Goal: Information Seeking & Learning: Learn about a topic

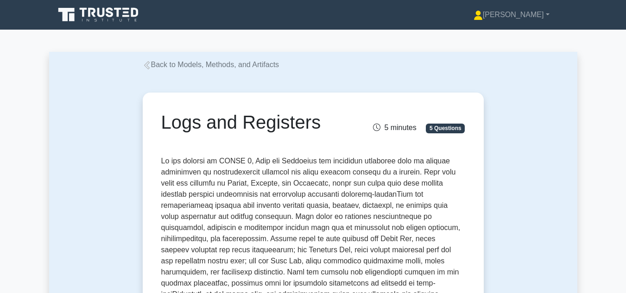
click at [164, 66] on link "Back to Models, Methods, and Artifacts" at bounding box center [211, 65] width 137 height 8
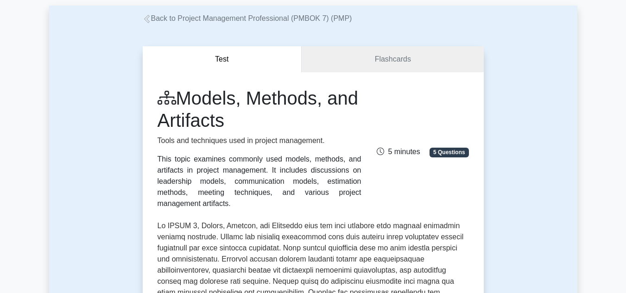
click at [152, 20] on link "Back to Project Management Professional (PMBOK 7) (PMP)" at bounding box center [247, 18] width 209 height 8
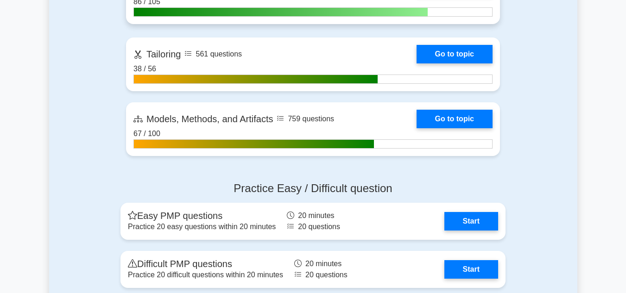
scroll to position [635, 0]
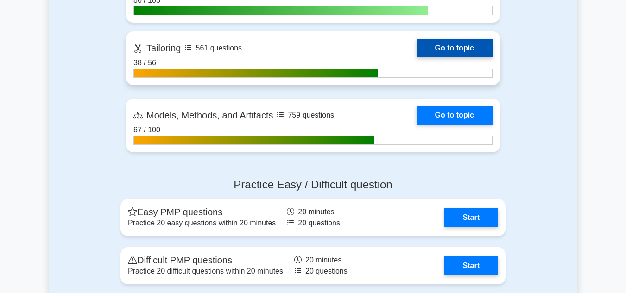
click at [443, 50] on link "Go to topic" at bounding box center [455, 48] width 76 height 19
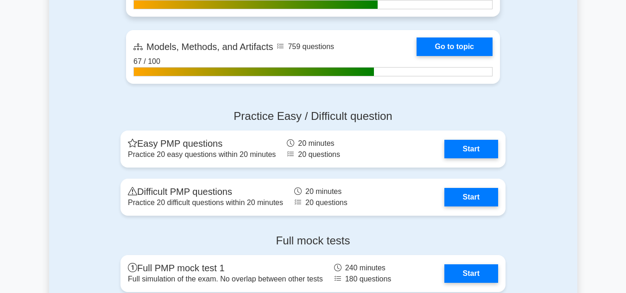
scroll to position [728, 0]
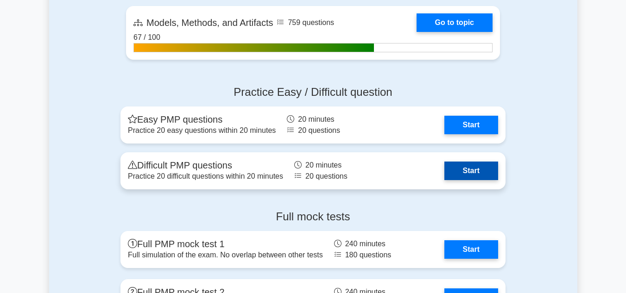
click at [463, 171] on link "Start" at bounding box center [471, 171] width 54 height 19
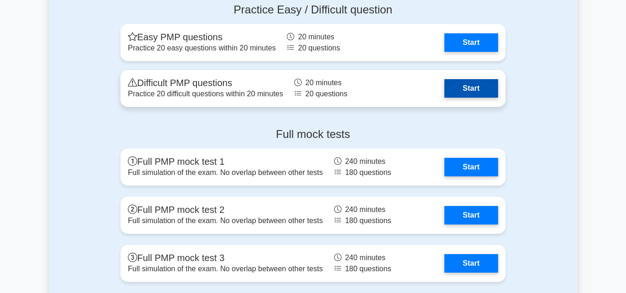
scroll to position [820, 0]
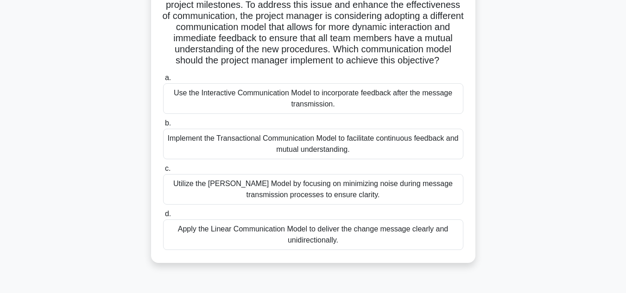
scroll to position [139, 0]
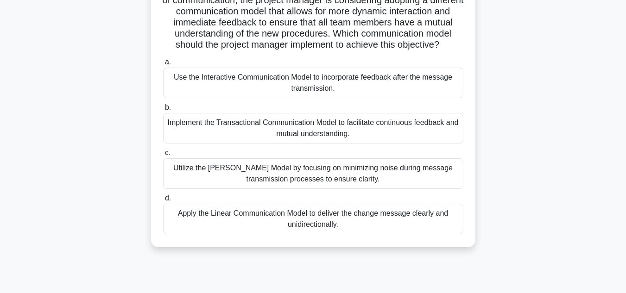
click at [295, 142] on div "Implement the Transactional Communication Model to facilitate continuous feedba…" at bounding box center [313, 128] width 300 height 31
click at [163, 111] on input "b. Implement the Transactional Communication Model to facilitate continuous fee…" at bounding box center [163, 108] width 0 height 6
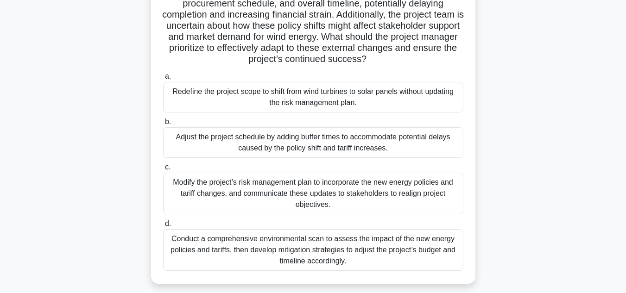
scroll to position [185, 0]
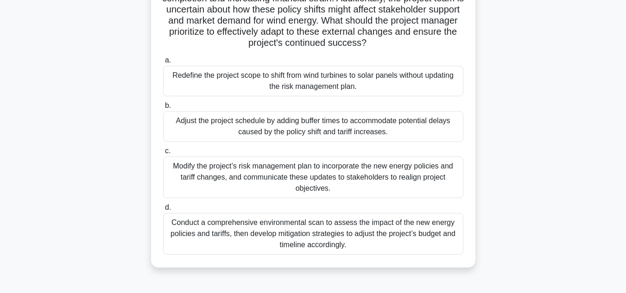
click at [321, 236] on div "Conduct a comprehensive environmental scan to assess the impact of the new ener…" at bounding box center [313, 234] width 300 height 42
click at [163, 211] on input "d. Conduct a comprehensive environmental scan to assess the impact of the new e…" at bounding box center [163, 208] width 0 height 6
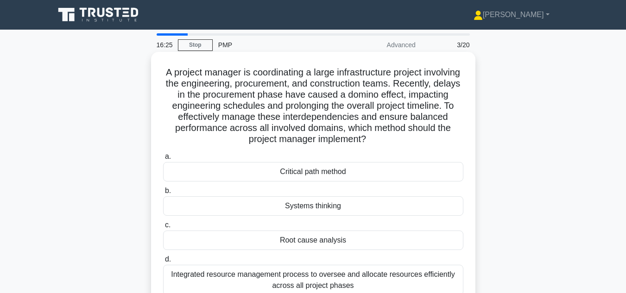
scroll to position [46, 0]
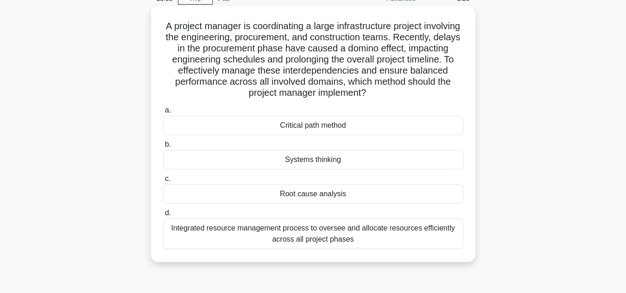
click at [328, 161] on div "Systems thinking" at bounding box center [313, 159] width 300 height 19
click at [163, 148] on input "b. Systems thinking" at bounding box center [163, 145] width 0 height 6
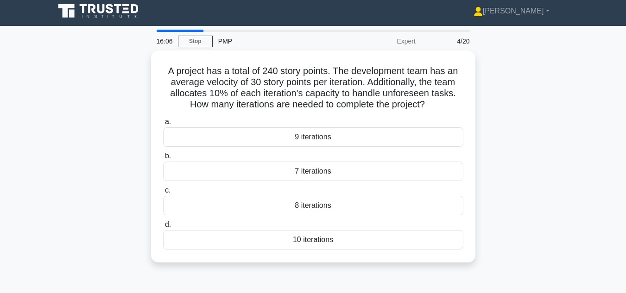
scroll to position [0, 0]
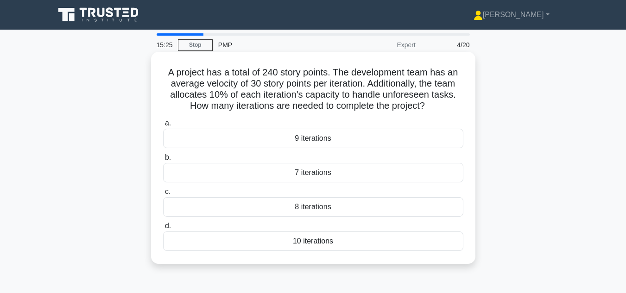
click at [322, 208] on div "8 iterations" at bounding box center [313, 206] width 300 height 19
click at [163, 195] on input "c. 8 iterations" at bounding box center [163, 192] width 0 height 6
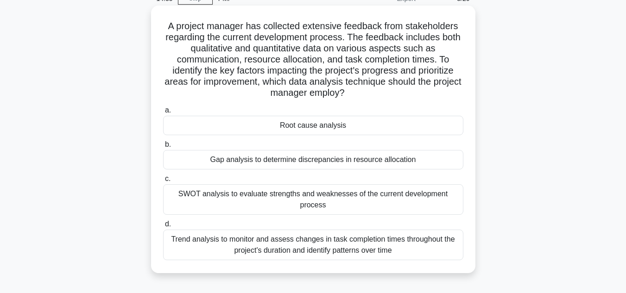
scroll to position [93, 0]
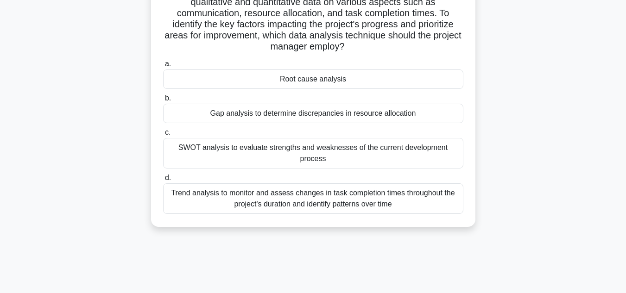
click at [321, 83] on div "Root cause analysis" at bounding box center [313, 79] width 300 height 19
click at [163, 67] on input "a. Root cause analysis" at bounding box center [163, 64] width 0 height 6
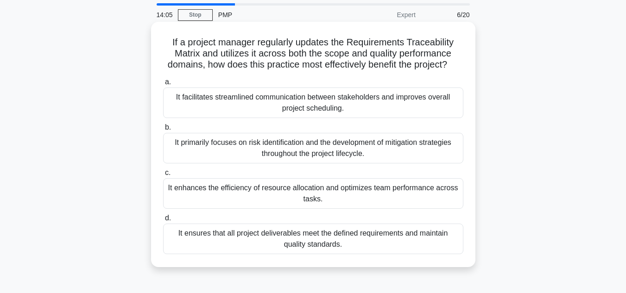
scroll to position [46, 0]
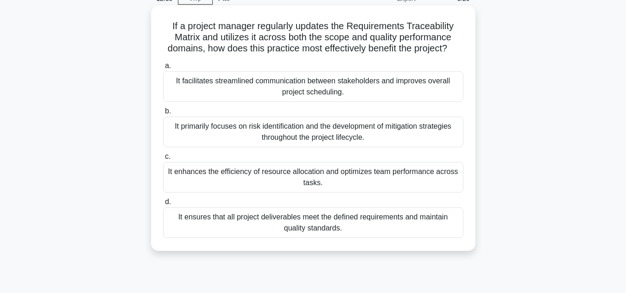
click at [330, 238] on div "It ensures that all project deliverables meet the defined requirements and main…" at bounding box center [313, 223] width 300 height 31
click at [163, 205] on input "d. It ensures that all project deliverables meet the defined requirements and m…" at bounding box center [163, 202] width 0 height 6
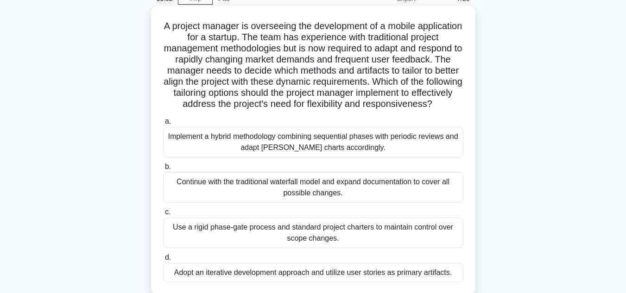
scroll to position [93, 0]
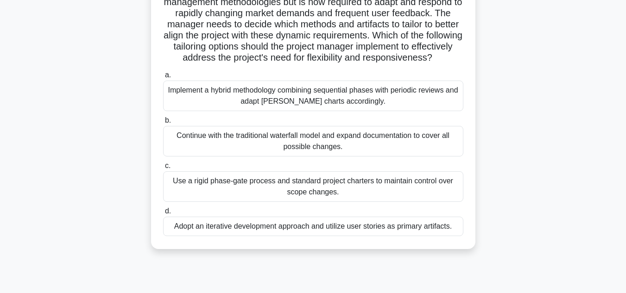
click at [363, 236] on div "Adopt an iterative development approach and utilize user stories as primary art…" at bounding box center [313, 226] width 300 height 19
click at [163, 215] on input "d. Adopt an iterative development approach and utilize user stories as primary …" at bounding box center [163, 212] width 0 height 6
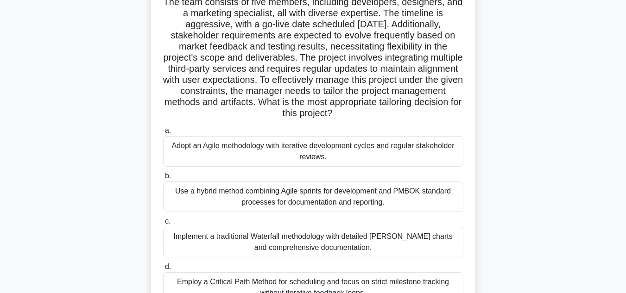
click at [316, 155] on div "Adopt an Agile methodology with iterative development cycles and regular stakeh…" at bounding box center [313, 151] width 300 height 31
click at [163, 134] on input "a. Adopt an Agile methodology with iterative development cycles and regular sta…" at bounding box center [163, 131] width 0 height 6
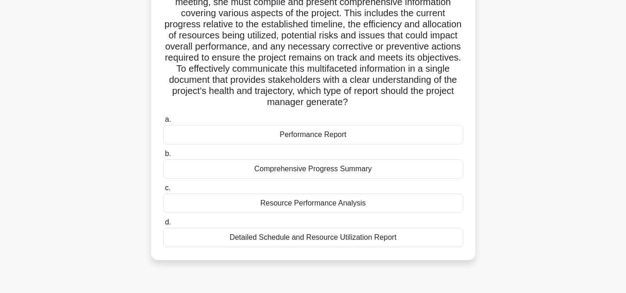
click at [330, 213] on div "Resource Performance Analysis" at bounding box center [313, 203] width 300 height 19
click at [163, 191] on input "c. Resource Performance Analysis" at bounding box center [163, 188] width 0 height 6
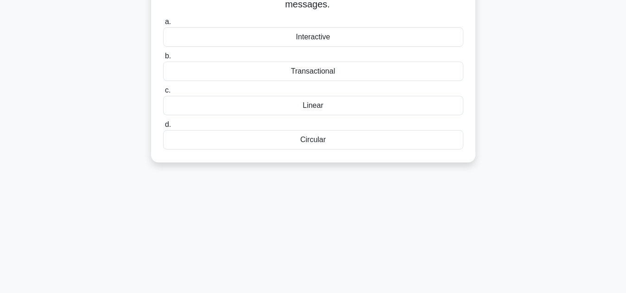
scroll to position [0, 0]
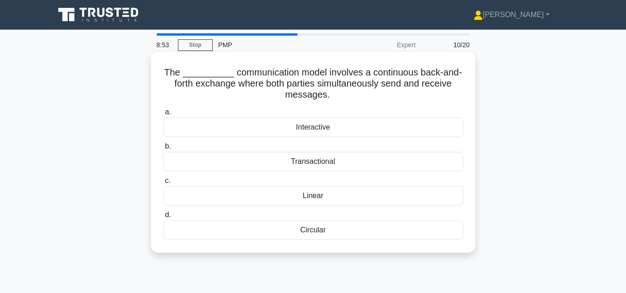
click at [324, 165] on div "Transactional" at bounding box center [313, 161] width 300 height 19
click at [163, 150] on input "b. Transactional" at bounding box center [163, 147] width 0 height 6
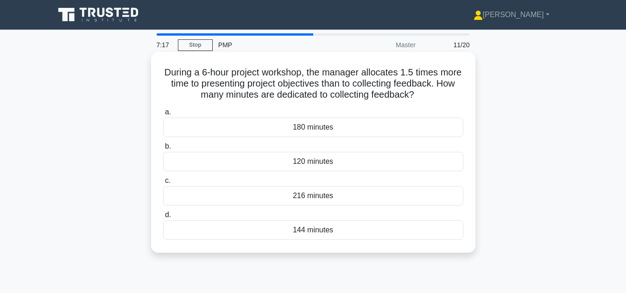
click at [332, 232] on div "144 minutes" at bounding box center [313, 230] width 300 height 19
click at [163, 218] on input "d. 144 minutes" at bounding box center [163, 215] width 0 height 6
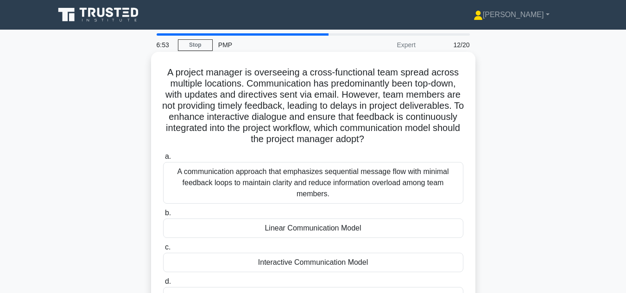
scroll to position [46, 0]
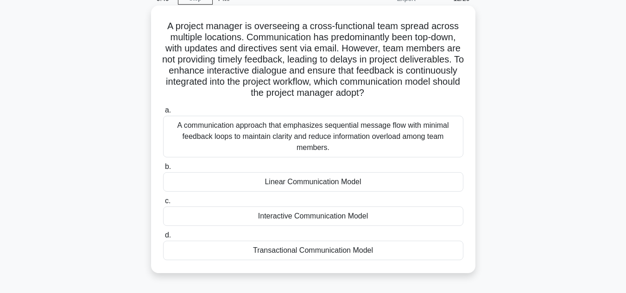
click at [319, 254] on div "Transactional Communication Model" at bounding box center [313, 250] width 300 height 19
click at [163, 239] on input "d. Transactional Communication Model" at bounding box center [163, 236] width 0 height 6
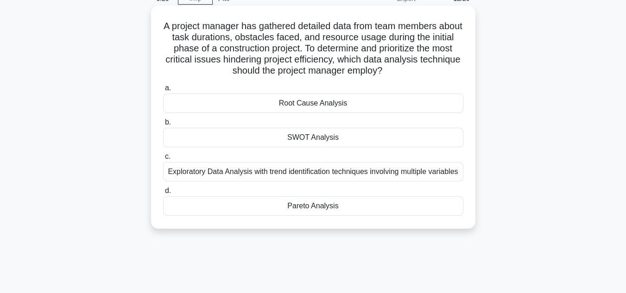
click at [309, 206] on div "Pareto Analysis" at bounding box center [313, 206] width 300 height 19
click at [163, 194] on input "d. Pareto Analysis" at bounding box center [163, 191] width 0 height 6
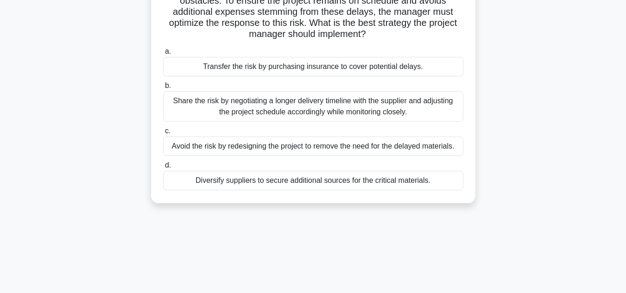
scroll to position [185, 0]
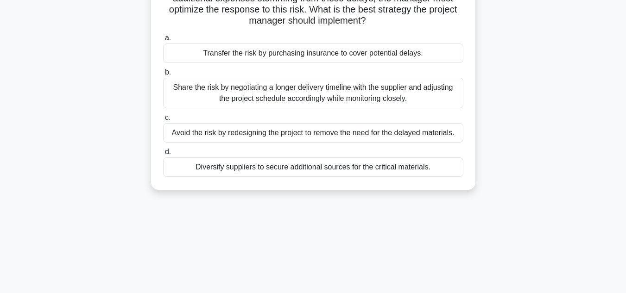
click at [268, 171] on div "Diversify suppliers to secure additional sources for the critical materials." at bounding box center [313, 167] width 300 height 19
click at [163, 155] on input "d. Diversify suppliers to secure additional sources for the critical materials." at bounding box center [163, 152] width 0 height 6
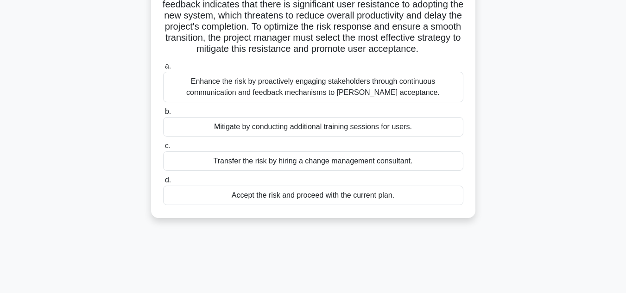
scroll to position [93, 0]
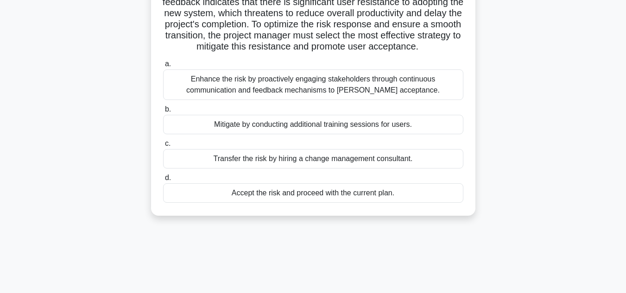
click at [267, 134] on div "Mitigate by conducting additional training sessions for users." at bounding box center [313, 124] width 300 height 19
click at [163, 113] on input "b. Mitigate by conducting additional training sessions for users." at bounding box center [163, 110] width 0 height 6
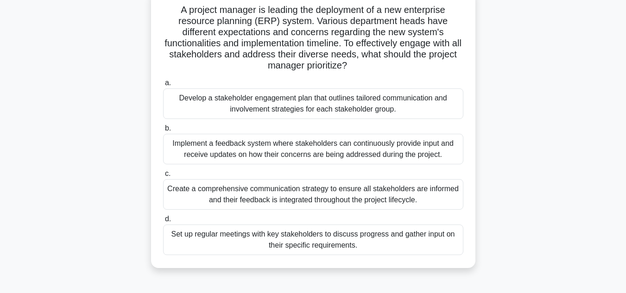
scroll to position [46, 0]
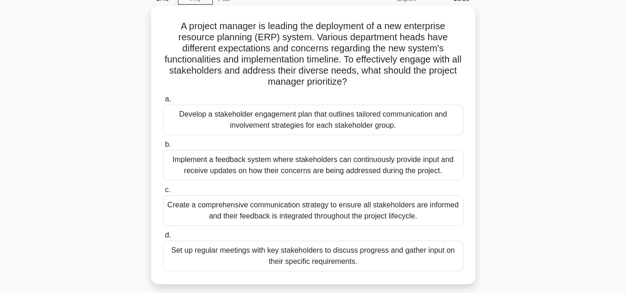
click at [298, 216] on div "Create a comprehensive communication strategy to ensure all stakeholders are in…" at bounding box center [313, 211] width 300 height 31
click at [163, 193] on input "c. Create a comprehensive communication strategy to ensure all stakeholders are…" at bounding box center [163, 190] width 0 height 6
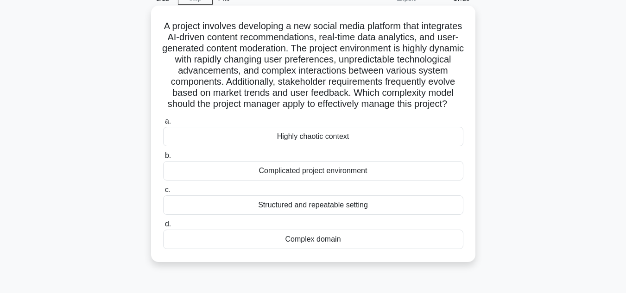
click at [315, 146] on div "Highly chaotic context" at bounding box center [313, 136] width 300 height 19
click at [163, 125] on input "a. Highly chaotic context" at bounding box center [163, 122] width 0 height 6
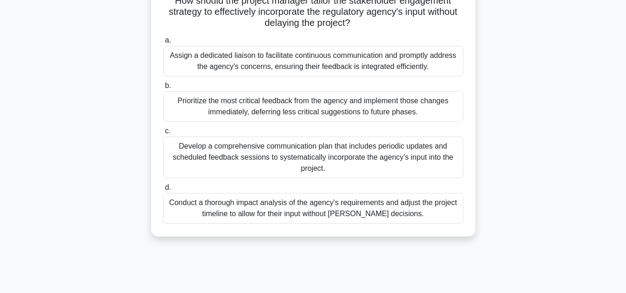
scroll to position [139, 0]
click at [279, 109] on div "Prioritize the most critical feedback from the agency and implement those chang…" at bounding box center [313, 106] width 300 height 31
click at [163, 89] on input "b. Prioritize the most critical feedback from the agency and implement those ch…" at bounding box center [163, 85] width 0 height 6
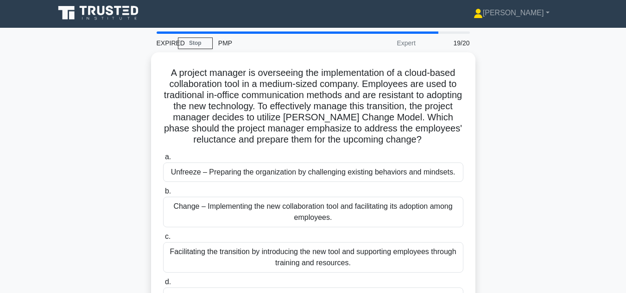
scroll to position [0, 0]
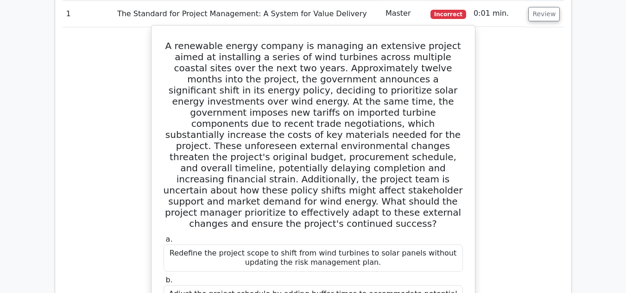
scroll to position [578, 0]
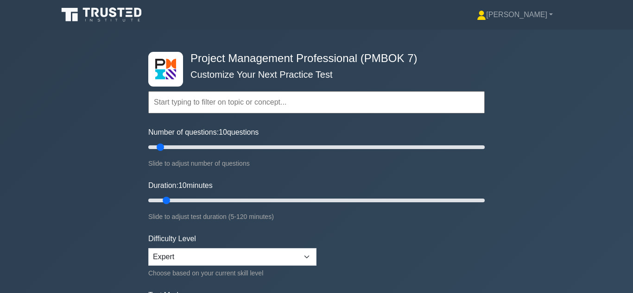
select select "expert"
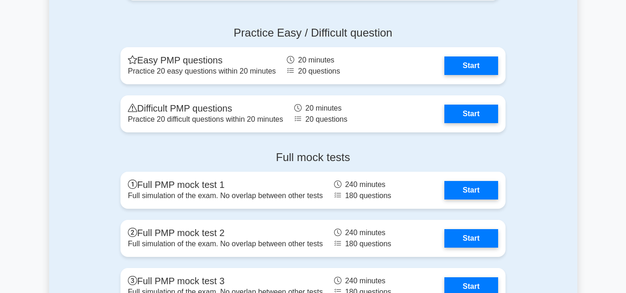
scroll to position [774, 0]
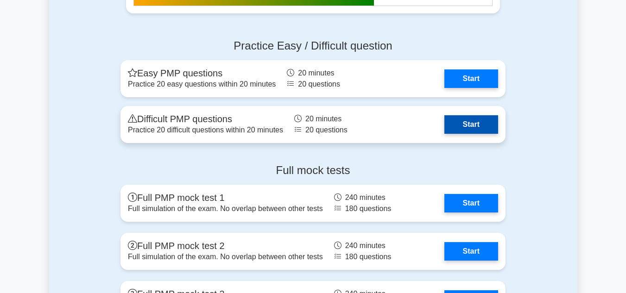
click at [444, 124] on link "Start" at bounding box center [471, 124] width 54 height 19
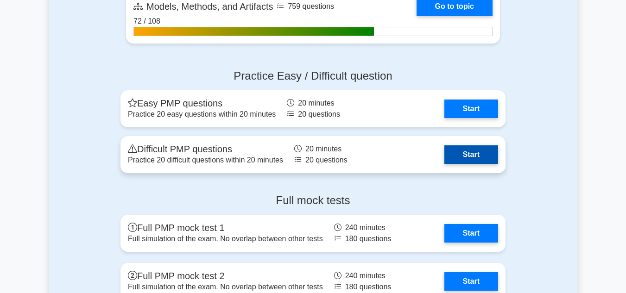
scroll to position [681, 0]
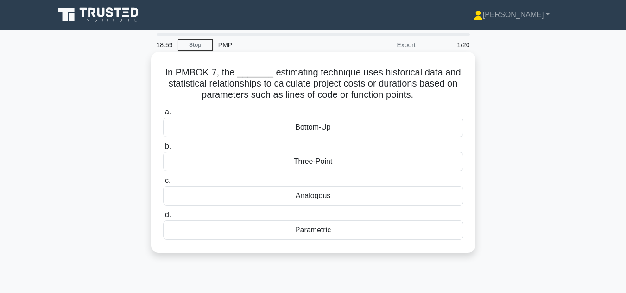
click at [316, 201] on div "Analogous" at bounding box center [313, 195] width 300 height 19
click at [163, 184] on input "c. Analogous" at bounding box center [163, 181] width 0 height 6
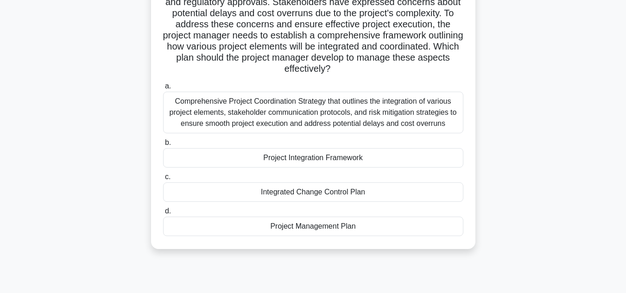
scroll to position [46, 0]
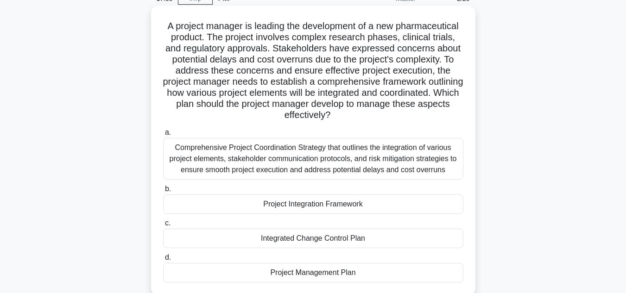
click at [285, 158] on div "Comprehensive Project Coordination Strategy that outlines the integration of va…" at bounding box center [313, 159] width 300 height 42
click at [163, 136] on input "a. Comprehensive Project Coordination Strategy that outlines the integration of…" at bounding box center [163, 133] width 0 height 6
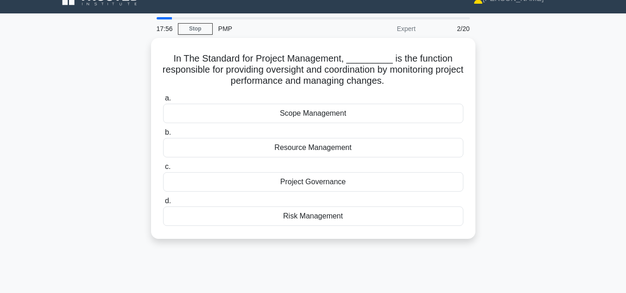
scroll to position [0, 0]
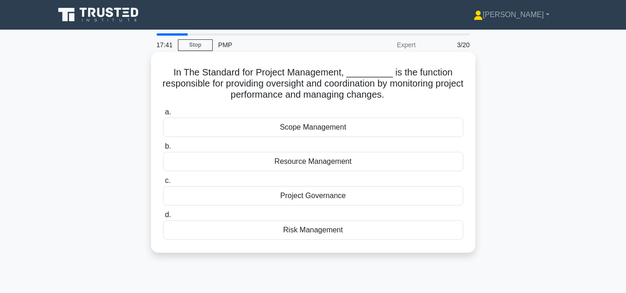
click at [323, 197] on div "Project Governance" at bounding box center [313, 195] width 300 height 19
click at [163, 184] on input "c. Project Governance" at bounding box center [163, 181] width 0 height 6
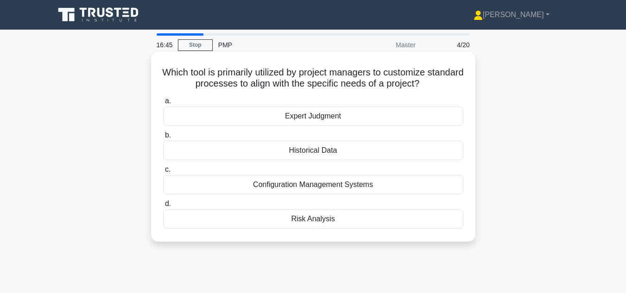
click at [323, 186] on div "Configuration Management Systems" at bounding box center [313, 184] width 300 height 19
click at [163, 173] on input "c. Configuration Management Systems" at bounding box center [163, 170] width 0 height 6
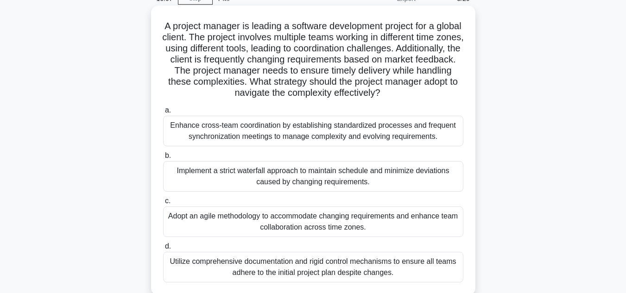
scroll to position [93, 0]
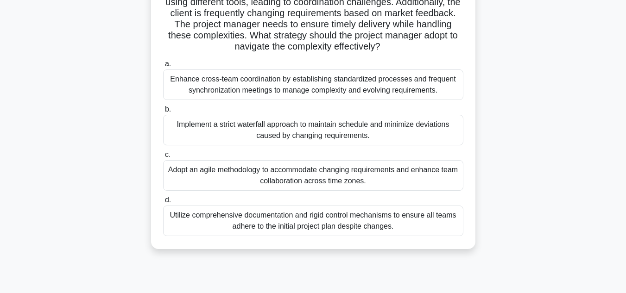
click at [328, 183] on div "Adopt an agile methodology to accommodate changing requirements and enhance tea…" at bounding box center [313, 175] width 300 height 31
click at [163, 158] on input "c. Adopt an agile methodology to accommodate changing requirements and enhance …" at bounding box center [163, 155] width 0 height 6
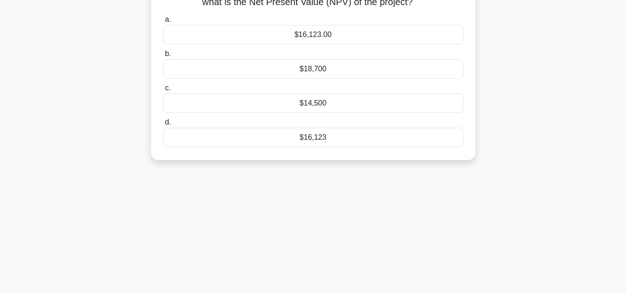
scroll to position [0, 0]
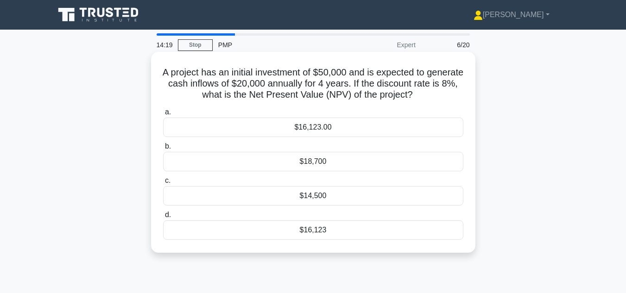
click at [324, 163] on div "$18,700" at bounding box center [313, 161] width 300 height 19
click at [163, 150] on input "b. $18,700" at bounding box center [163, 147] width 0 height 6
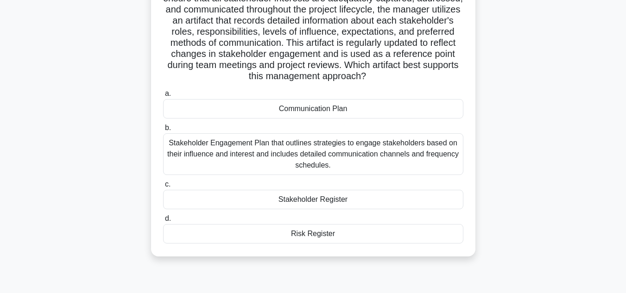
scroll to position [139, 0]
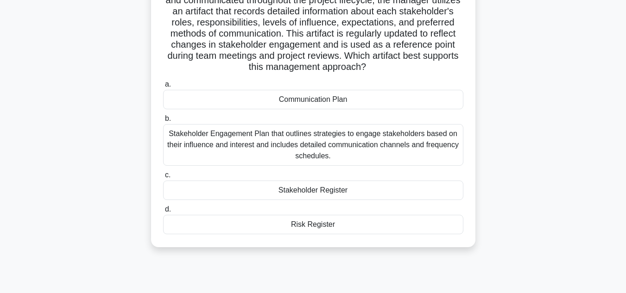
click at [255, 154] on div "Stakeholder Engagement Plan that outlines strategies to engage stakeholders bas…" at bounding box center [313, 145] width 300 height 42
click at [163, 122] on input "b. Stakeholder Engagement Plan that outlines strategies to engage stakeholders …" at bounding box center [163, 119] width 0 height 6
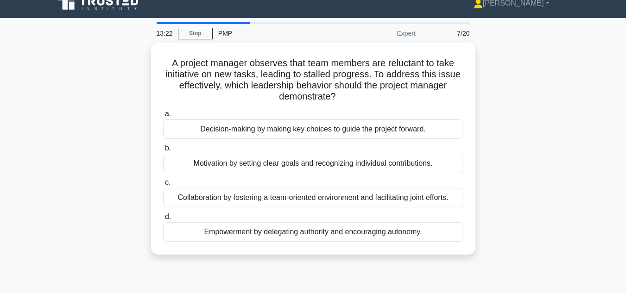
scroll to position [0, 0]
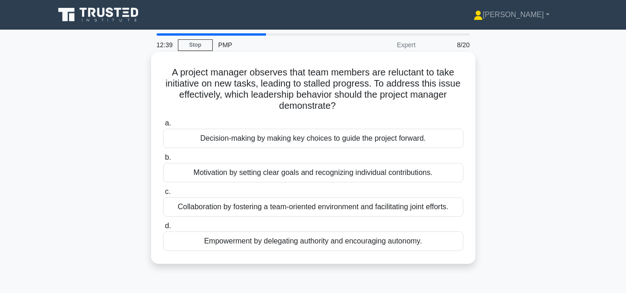
click at [308, 242] on div "Empowerment by delegating authority and encouraging autonomy." at bounding box center [313, 241] width 300 height 19
click at [163, 229] on input "d. Empowerment by delegating authority and encouraging autonomy." at bounding box center [163, 226] width 0 height 6
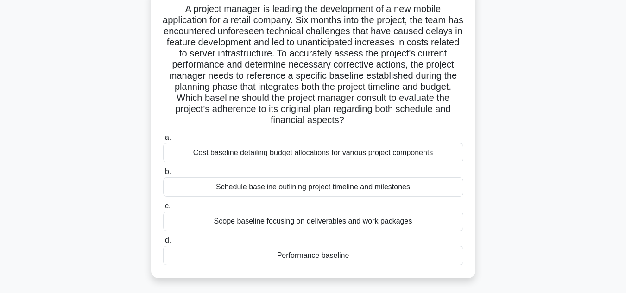
scroll to position [93, 0]
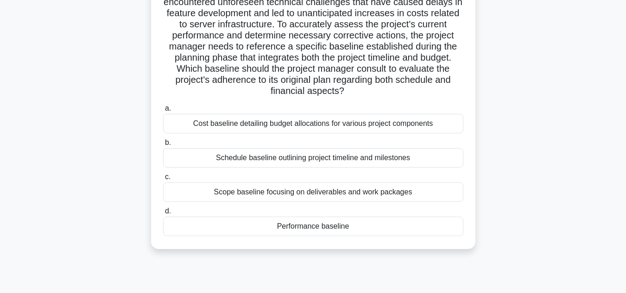
click at [325, 228] on div "Performance baseline" at bounding box center [313, 226] width 300 height 19
click at [163, 215] on input "d. Performance baseline" at bounding box center [163, 212] width 0 height 6
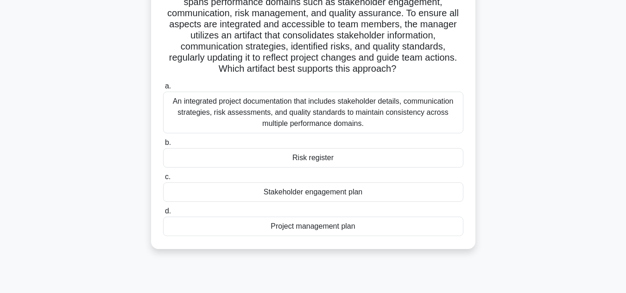
click at [319, 231] on div "Project management plan" at bounding box center [313, 226] width 300 height 19
click at [163, 215] on input "d. Project management plan" at bounding box center [163, 212] width 0 height 6
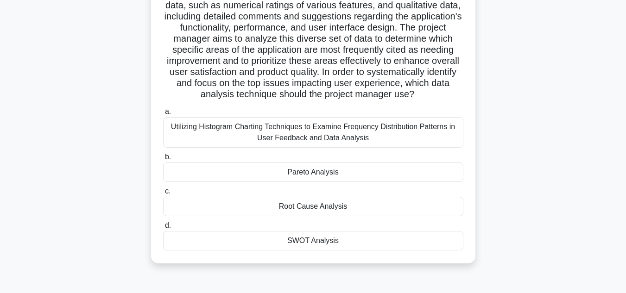
scroll to position [139, 0]
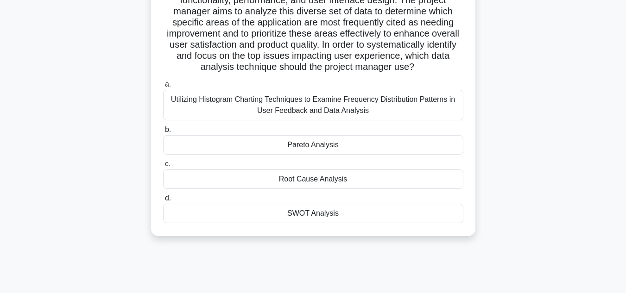
click at [307, 223] on div "SWOT Analysis" at bounding box center [313, 213] width 300 height 19
click at [163, 202] on input "d. SWOT Analysis" at bounding box center [163, 199] width 0 height 6
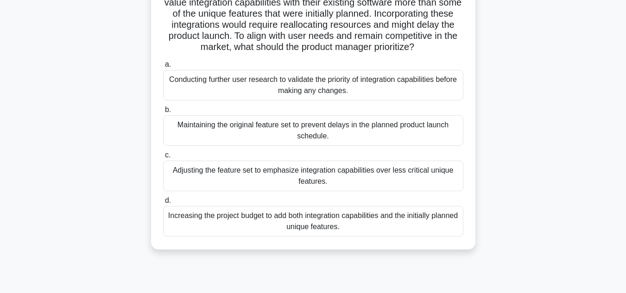
scroll to position [93, 0]
click at [315, 185] on div "Adjusting the feature set to emphasize integration capabilities over less criti…" at bounding box center [313, 175] width 300 height 31
click at [163, 158] on input "c. Adjusting the feature set to emphasize integration capabilities over less cr…" at bounding box center [163, 155] width 0 height 6
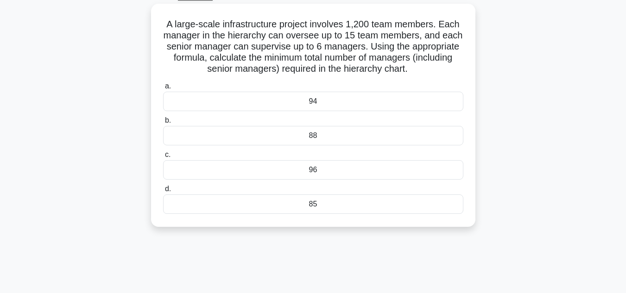
scroll to position [0, 0]
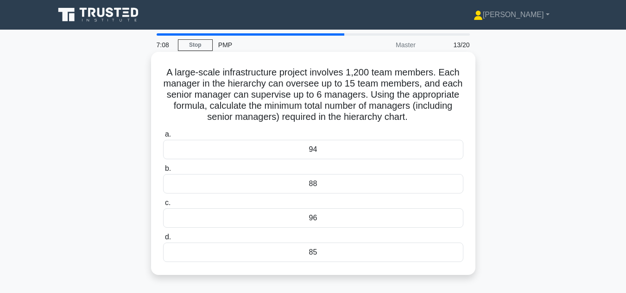
click at [305, 252] on div "85" at bounding box center [313, 252] width 300 height 19
click at [163, 241] on input "d. 85" at bounding box center [163, 238] width 0 height 6
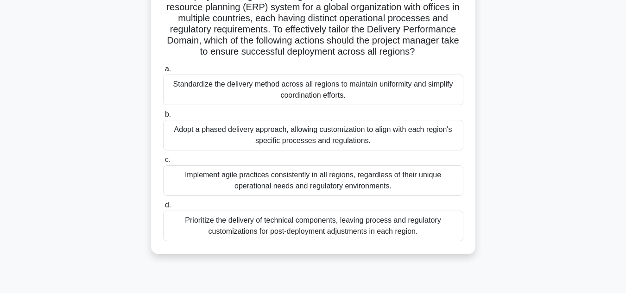
scroll to position [93, 0]
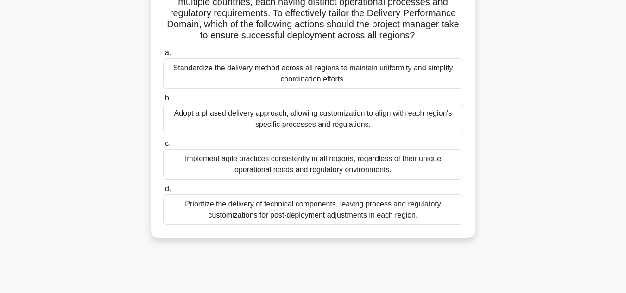
click at [311, 81] on div "Standardize the delivery method across all regions to maintain uniformity and s…" at bounding box center [313, 73] width 300 height 31
click at [163, 56] on input "a. Standardize the delivery method across all regions to maintain uniformity an…" at bounding box center [163, 53] width 0 height 6
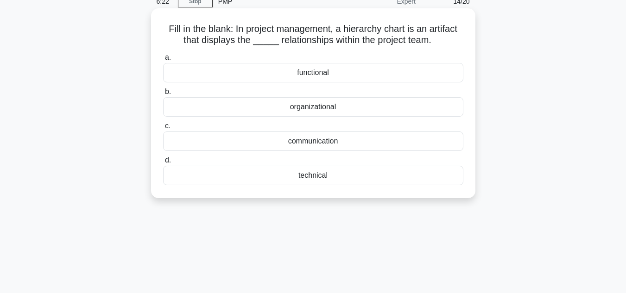
scroll to position [0, 0]
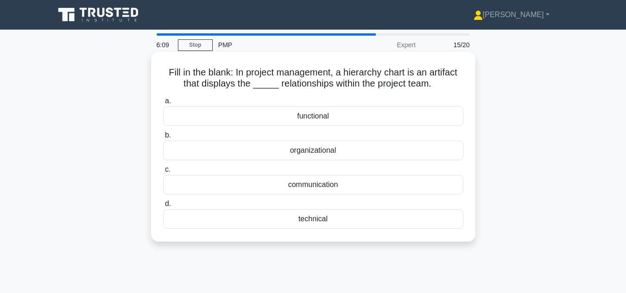
click at [317, 153] on div "organizational" at bounding box center [313, 150] width 300 height 19
click at [163, 139] on input "b. organizational" at bounding box center [163, 136] width 0 height 6
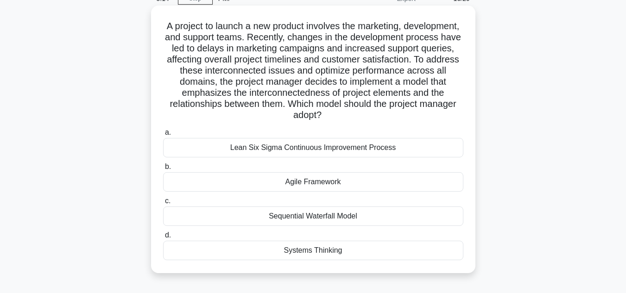
scroll to position [93, 0]
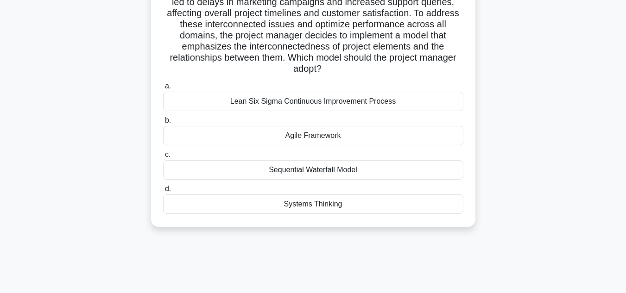
click at [328, 204] on div "Systems Thinking" at bounding box center [313, 204] width 300 height 19
click at [163, 192] on input "d. Systems Thinking" at bounding box center [163, 189] width 0 height 6
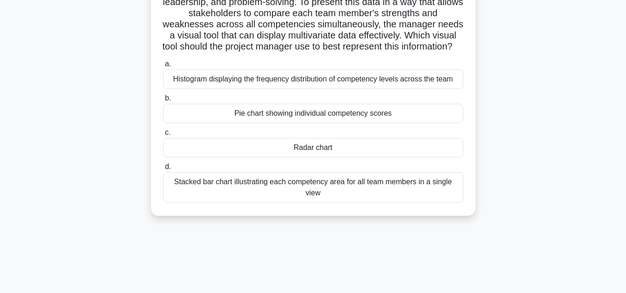
click at [357, 197] on div "Stacked bar chart illustrating each competency area for all team members in a s…" at bounding box center [313, 187] width 300 height 31
click at [163, 170] on input "d. Stacked bar chart illustrating each competency area for all team members in …" at bounding box center [163, 167] width 0 height 6
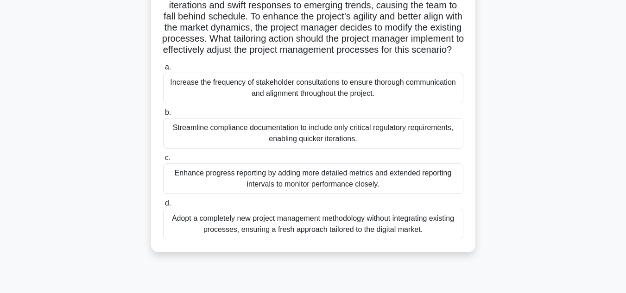
scroll to position [139, 0]
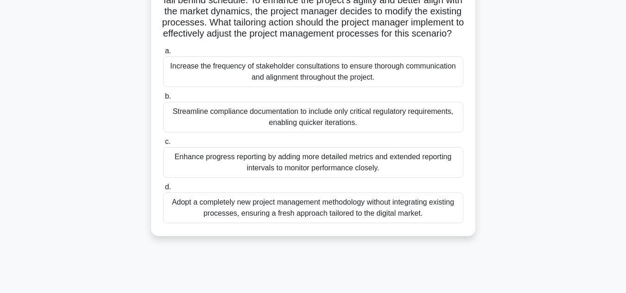
click at [340, 133] on div "Streamline compliance documentation to include only critical regulatory require…" at bounding box center [313, 117] width 300 height 31
click at [163, 100] on input "b. Streamline compliance documentation to include only critical regulatory requ…" at bounding box center [163, 97] width 0 height 6
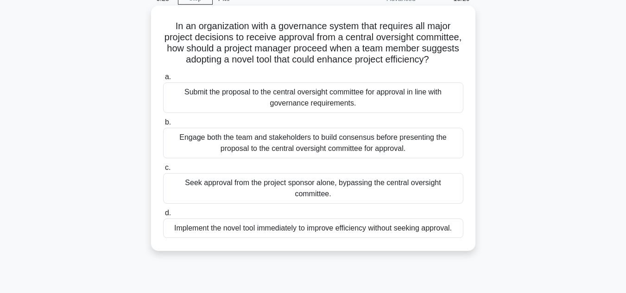
scroll to position [0, 0]
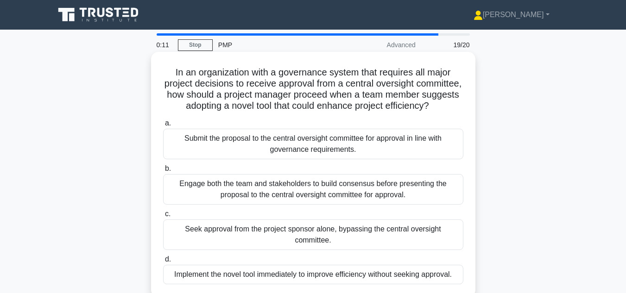
click at [313, 205] on div "Engage both the team and stakeholders to build consensus before presenting the …" at bounding box center [313, 189] width 300 height 31
click at [163, 172] on input "b. Engage both the team and stakeholders to build consensus before presenting t…" at bounding box center [163, 169] width 0 height 6
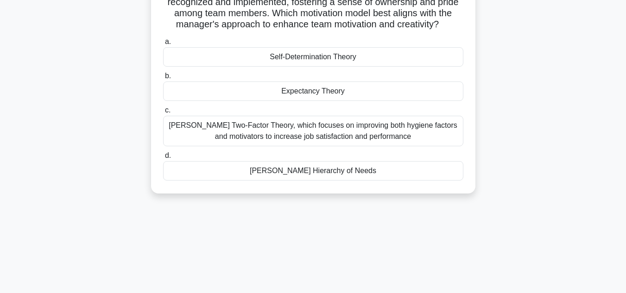
scroll to position [139, 0]
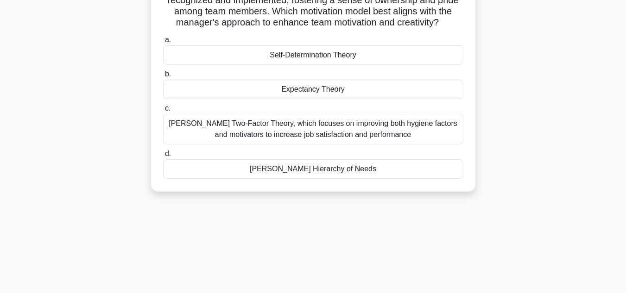
click at [311, 92] on div "Expectancy Theory" at bounding box center [313, 89] width 300 height 19
click at [163, 77] on input "b. Expectancy Theory" at bounding box center [163, 74] width 0 height 6
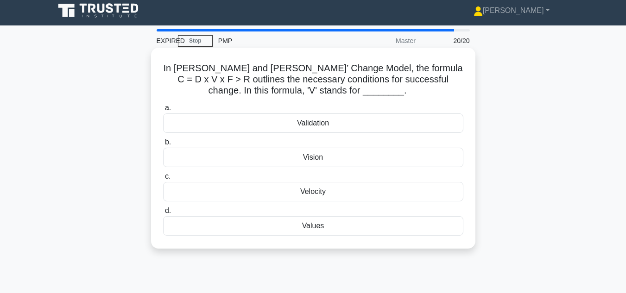
scroll to position [0, 0]
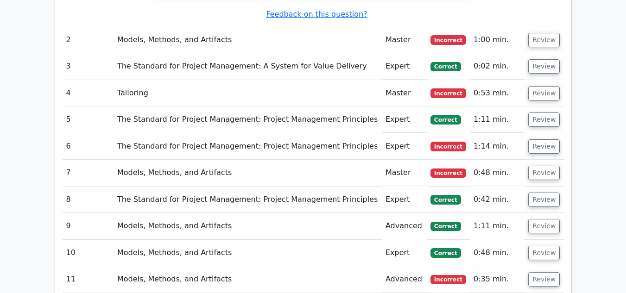
scroll to position [788, 0]
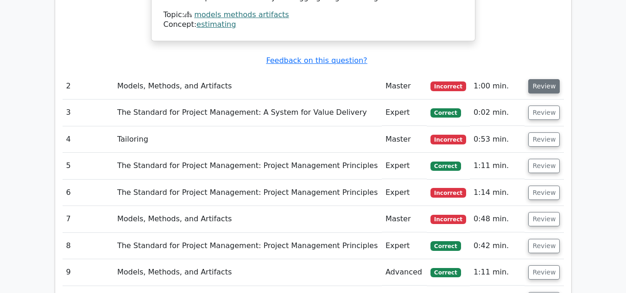
click at [539, 79] on button "Review" at bounding box center [544, 86] width 32 height 14
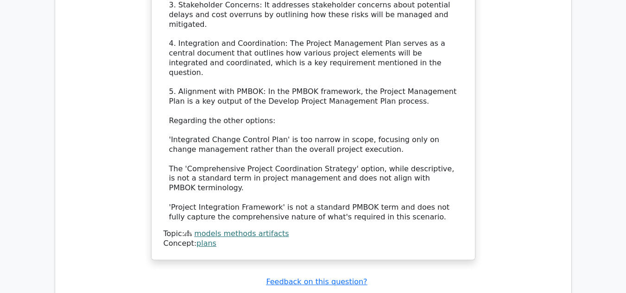
scroll to position [1335, 0]
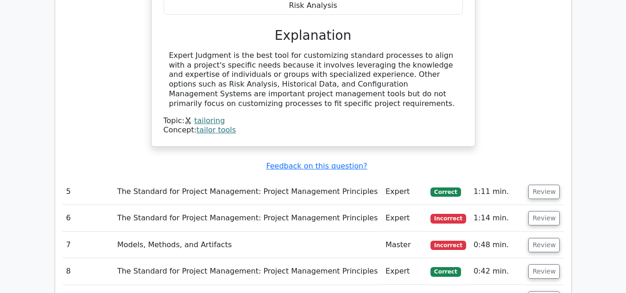
scroll to position [1845, 0]
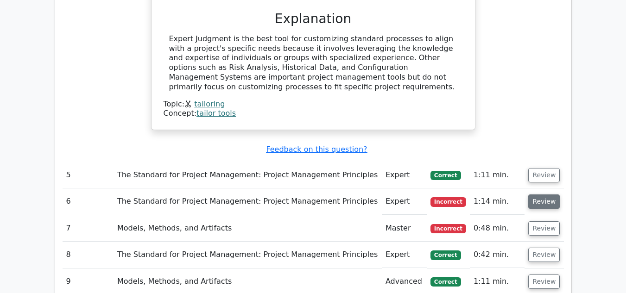
click at [549, 195] on button "Review" at bounding box center [544, 202] width 32 height 14
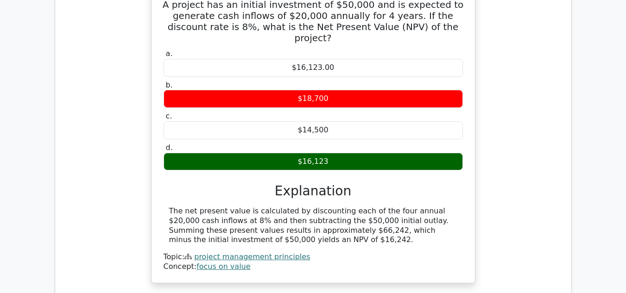
scroll to position [2123, 0]
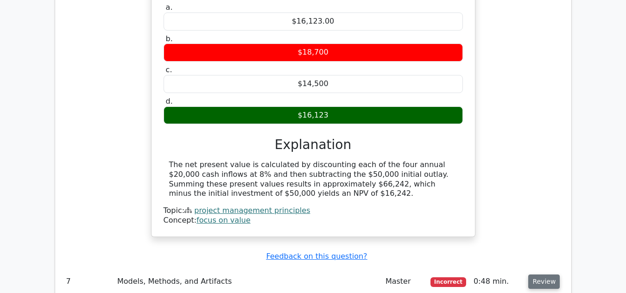
click at [539, 275] on button "Review" at bounding box center [544, 282] width 32 height 14
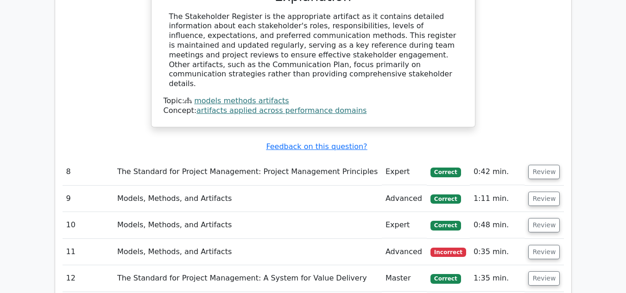
scroll to position [2772, 0]
click at [542, 245] on button "Review" at bounding box center [544, 252] width 32 height 14
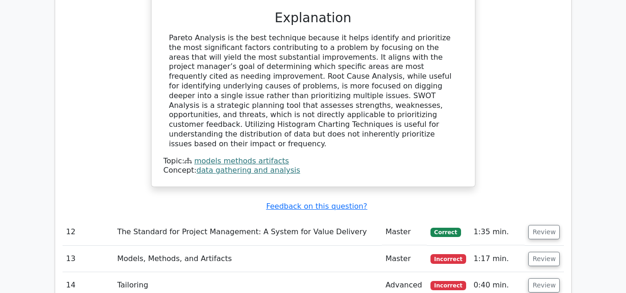
scroll to position [3420, 0]
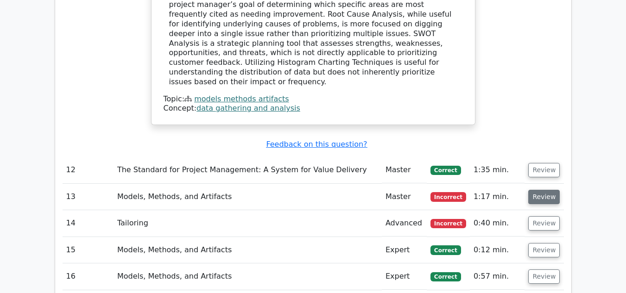
click at [548, 190] on button "Review" at bounding box center [544, 197] width 32 height 14
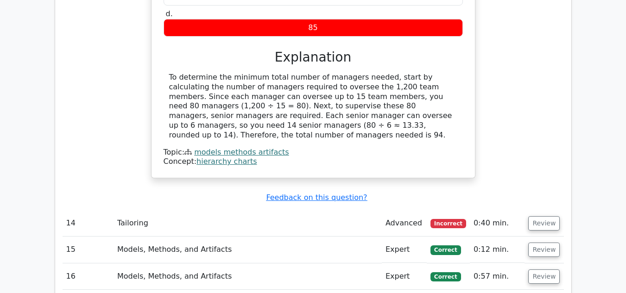
scroll to position [3838, 0]
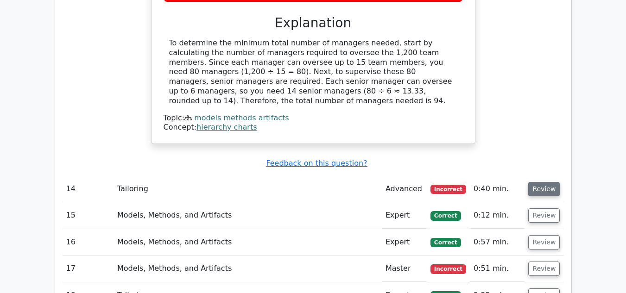
click at [538, 182] on button "Review" at bounding box center [544, 189] width 32 height 14
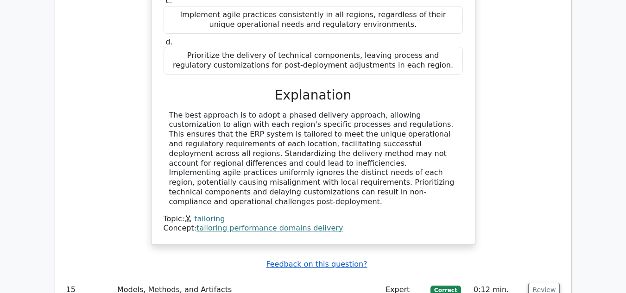
scroll to position [4186, 0]
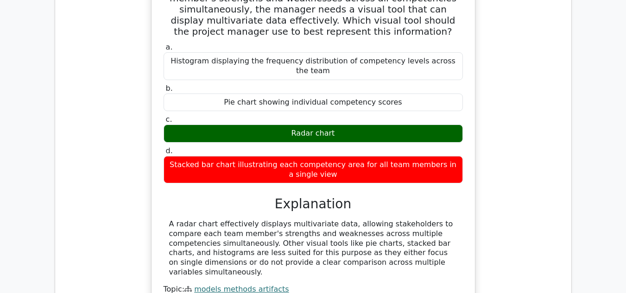
scroll to position [4649, 0]
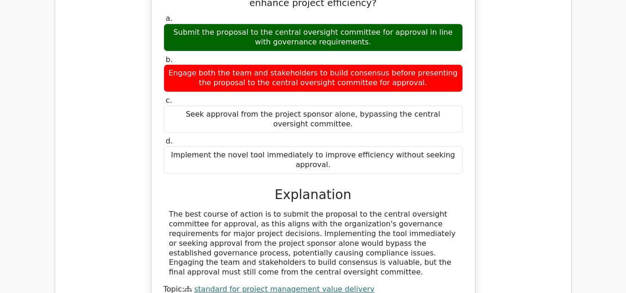
scroll to position [5113, 0]
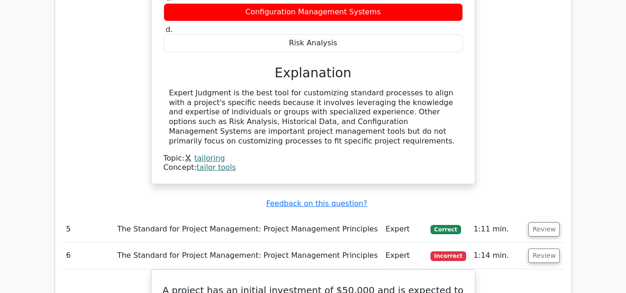
scroll to position [1420, 0]
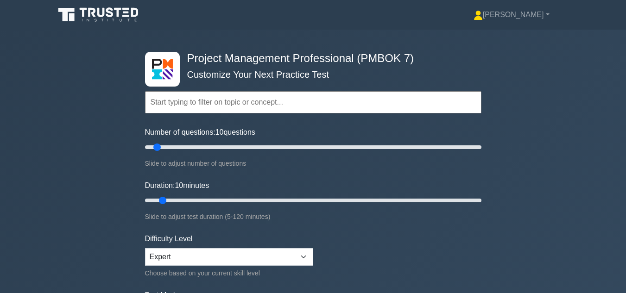
select select "expert"
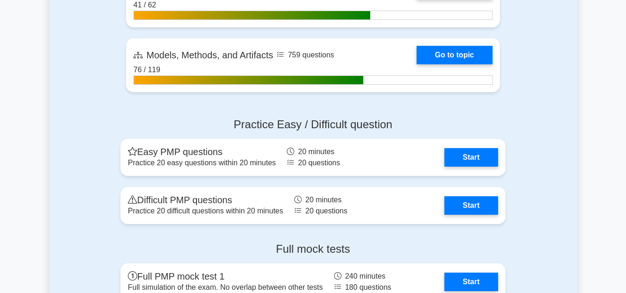
scroll to position [742, 0]
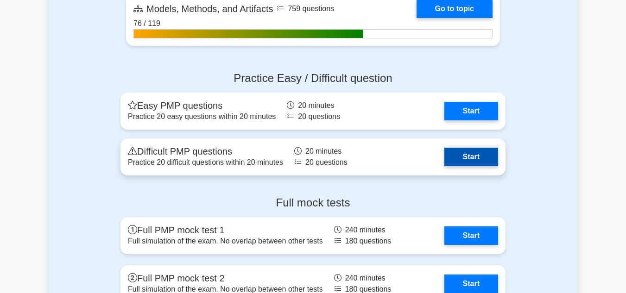
click at [444, 157] on link "Start" at bounding box center [471, 157] width 54 height 19
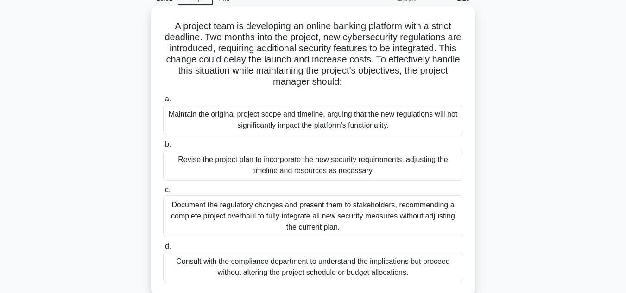
scroll to position [93, 0]
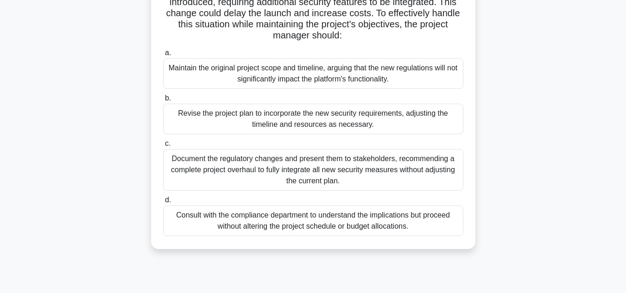
click at [246, 122] on div "Revise the project plan to incorporate the new security requirements, adjusting…" at bounding box center [313, 119] width 300 height 31
click at [163, 101] on input "b. Revise the project plan to incorporate the new security requirements, adjust…" at bounding box center [163, 98] width 0 height 6
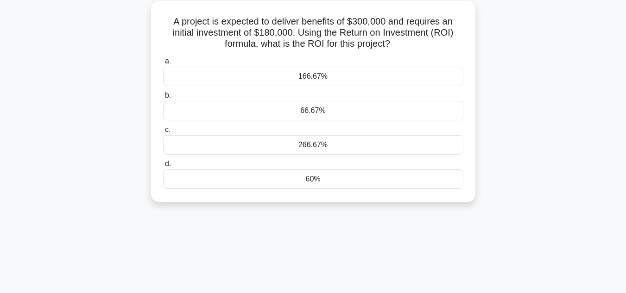
scroll to position [0, 0]
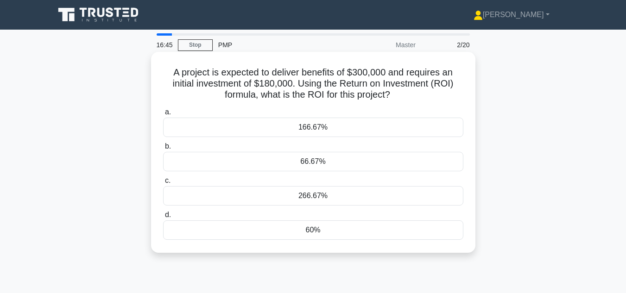
click at [278, 158] on div "66.67%" at bounding box center [313, 161] width 300 height 19
click at [163, 150] on input "b. 66.67%" at bounding box center [163, 147] width 0 height 6
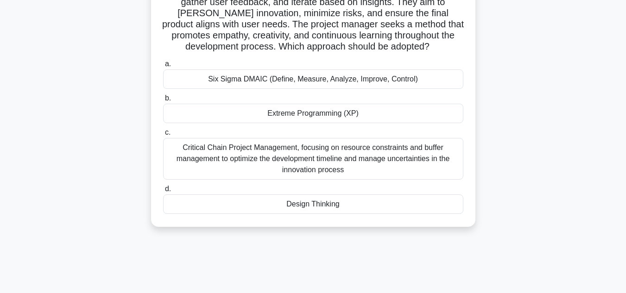
scroll to position [46, 0]
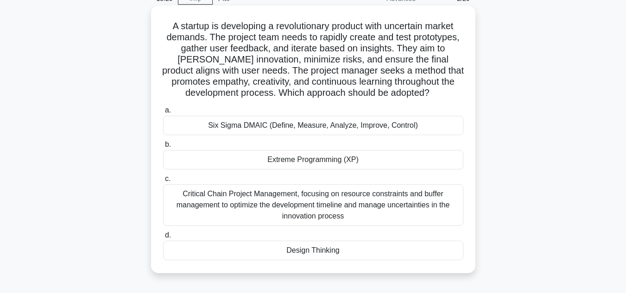
click at [304, 130] on div "Six Sigma DMAIC (Define, Measure, Analyze, Improve, Control)" at bounding box center [313, 125] width 300 height 19
click at [163, 114] on input "a. Six Sigma DMAIC (Define, Measure, Analyze, Improve, Control)" at bounding box center [163, 111] width 0 height 6
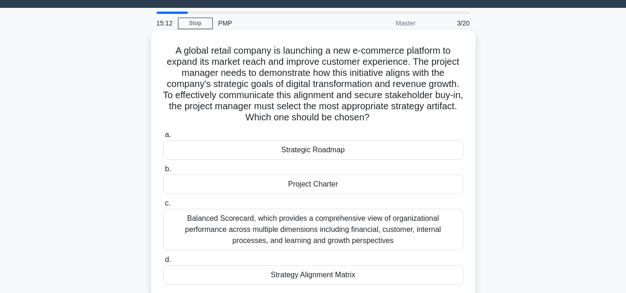
scroll to position [0, 0]
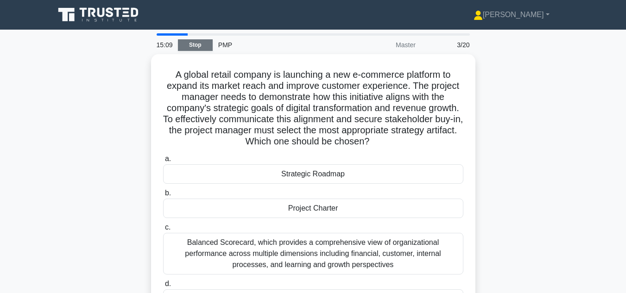
click at [200, 48] on link "Stop" at bounding box center [195, 45] width 35 height 12
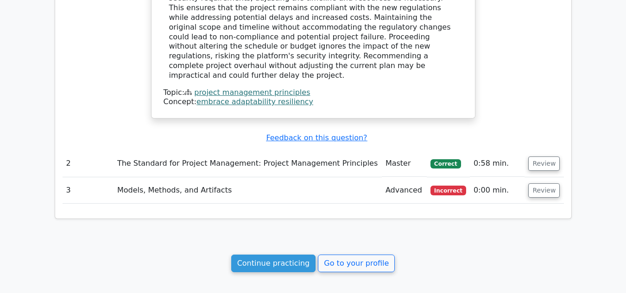
scroll to position [918, 0]
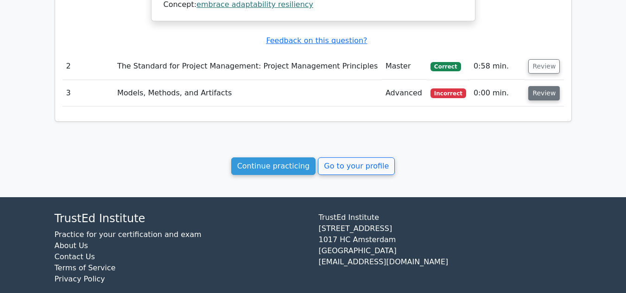
click at [535, 86] on button "Review" at bounding box center [544, 93] width 32 height 14
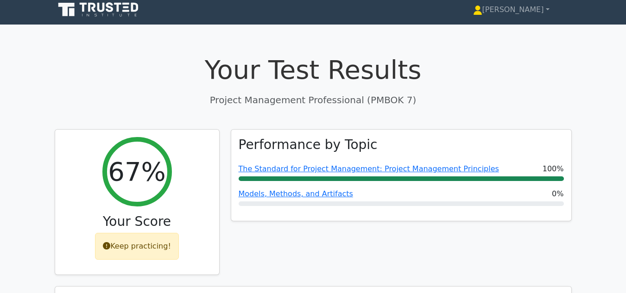
scroll to position [0, 0]
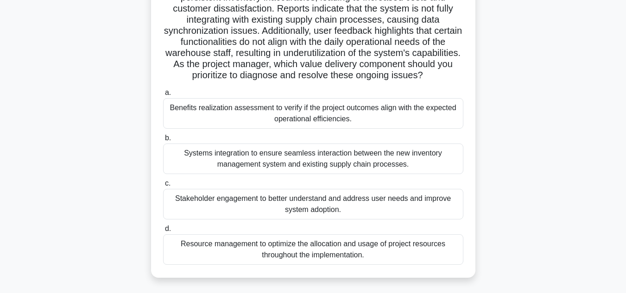
scroll to position [207, 0]
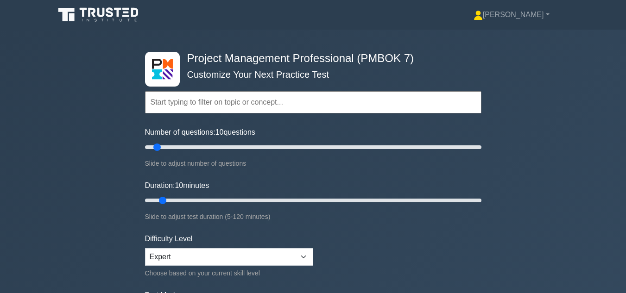
select select "expert"
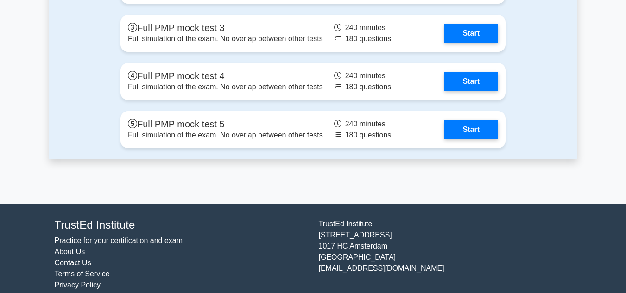
scroll to position [1052, 0]
